Goal: Information Seeking & Learning: Learn about a topic

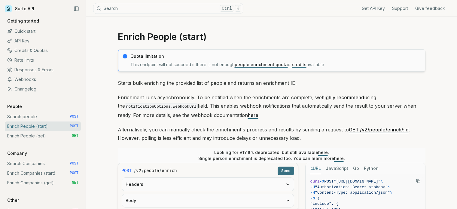
scroll to position [282, 0]
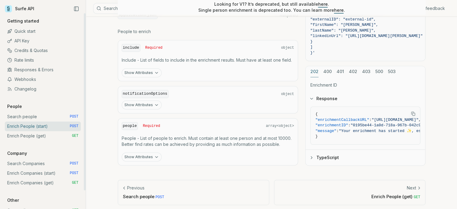
click at [41, 174] on link "Enrich Companies (start) POST" at bounding box center [43, 173] width 76 height 10
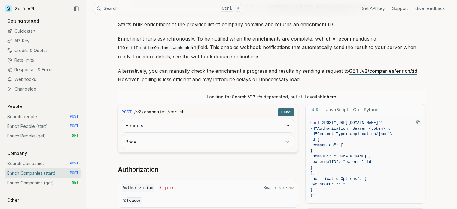
scroll to position [60, 0]
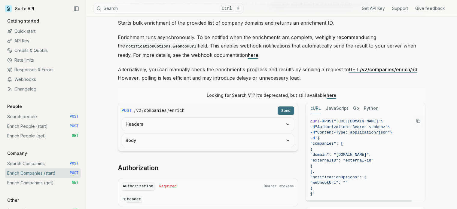
click at [297, 171] on h2 "Authorization" at bounding box center [208, 168] width 180 height 8
click at [248, 54] on link "here" at bounding box center [253, 55] width 11 height 6
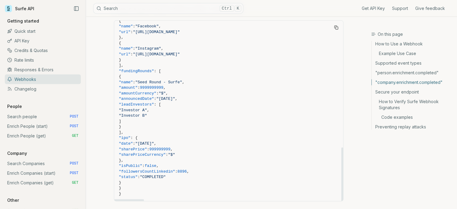
scroll to position [1224, 0]
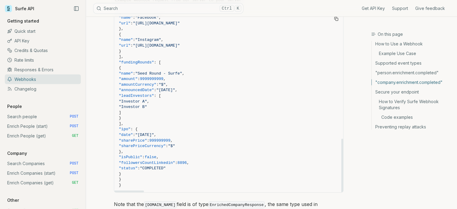
drag, startPoint x: 170, startPoint y: 50, endPoint x: 158, endPoint y: 54, distance: 12.5
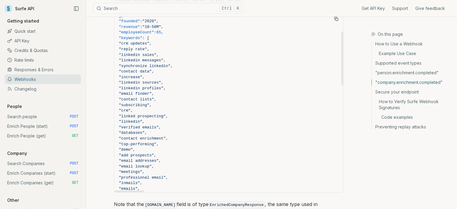
scroll to position [0, 0]
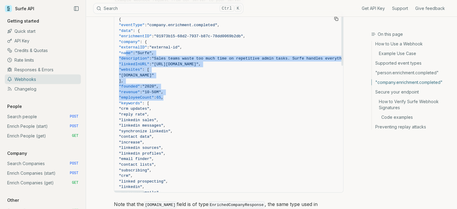
drag, startPoint x: 171, startPoint y: 85, endPoint x: 124, endPoint y: 42, distance: 63.8
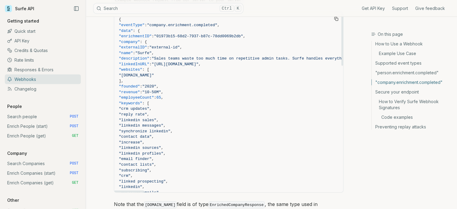
click at [138, 90] on span ""revenue"" at bounding box center [129, 92] width 21 height 5
copy span "revenue"
click at [147, 95] on span ""employeeCount"" at bounding box center [136, 97] width 35 height 5
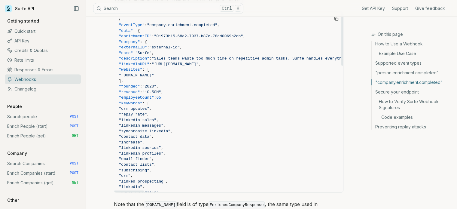
copy span "employeeCount"
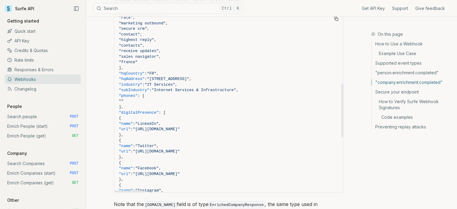
scroll to position [240, 0]
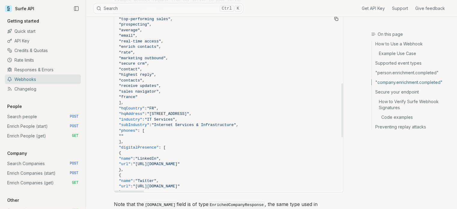
click at [142, 106] on span ""hqCountry"" at bounding box center [132, 108] width 26 height 5
copy span "hqCountry"
click at [140, 111] on span ""hqAddress"" at bounding box center [132, 113] width 26 height 5
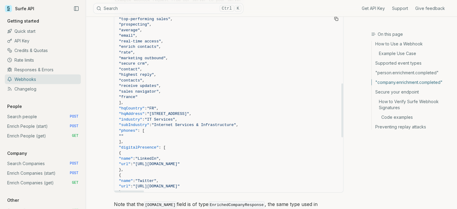
copy span "hqAddress"
click at [142, 122] on span ""subIndustry"" at bounding box center [134, 124] width 30 height 5
copy span "subIndustry"
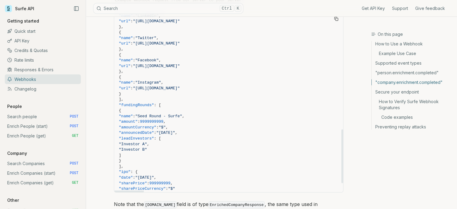
scroll to position [420, 0]
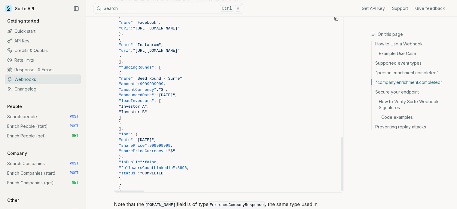
click at [160, 165] on span ""followersCountLinkedin"" at bounding box center [147, 167] width 56 height 5
copy span "followersCountLinkedin"
